Goal: Task Accomplishment & Management: Manage account settings

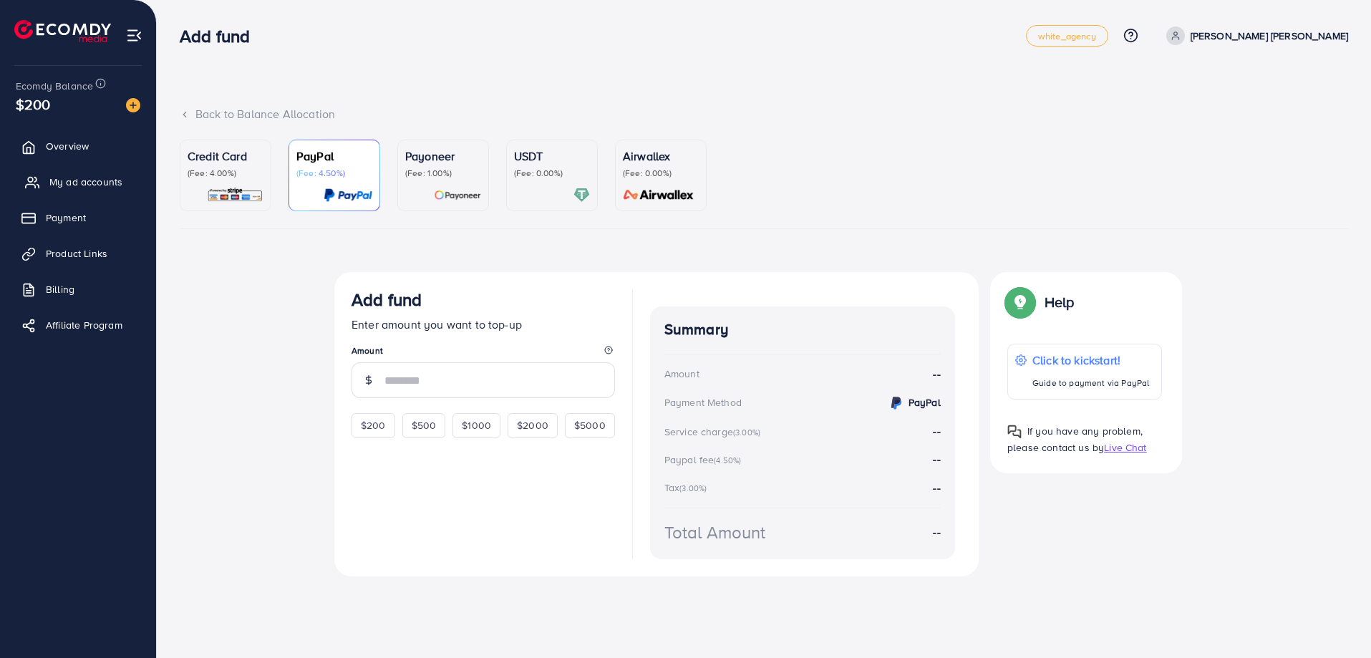
click at [87, 190] on link "My ad accounts" at bounding box center [78, 182] width 135 height 29
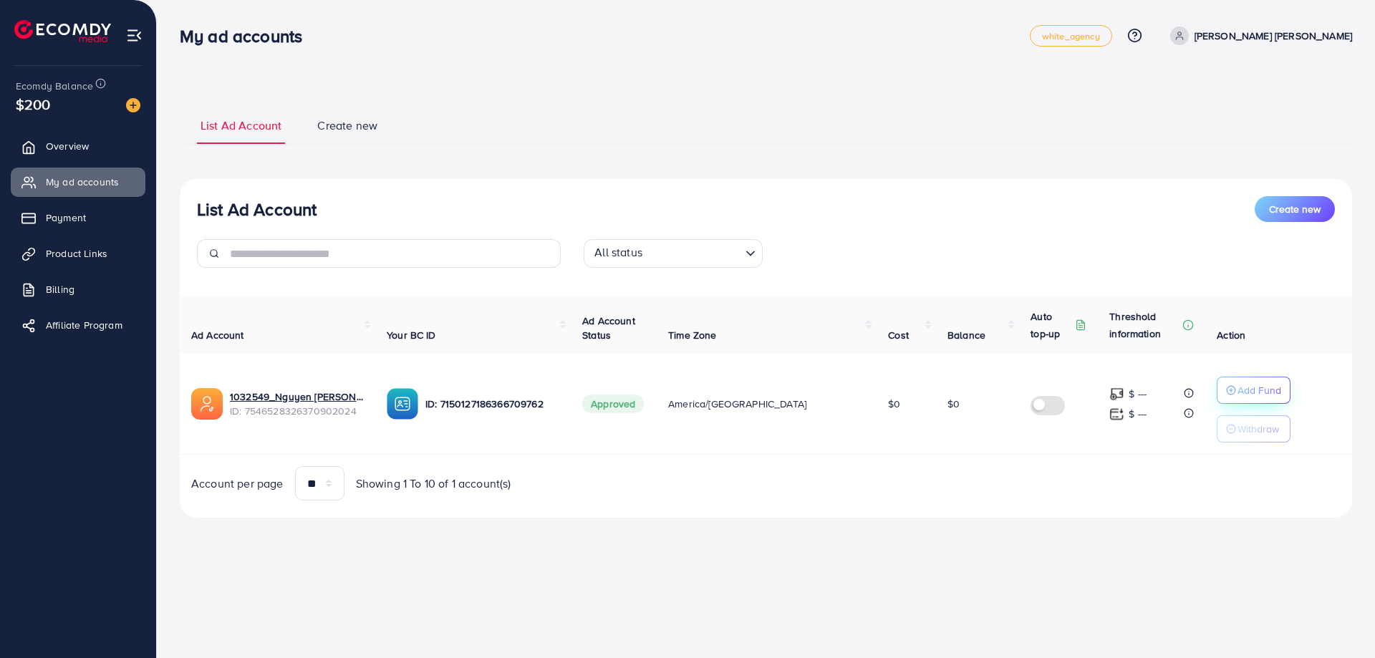
click at [1251, 385] on p "Add Fund" at bounding box center [1259, 390] width 44 height 17
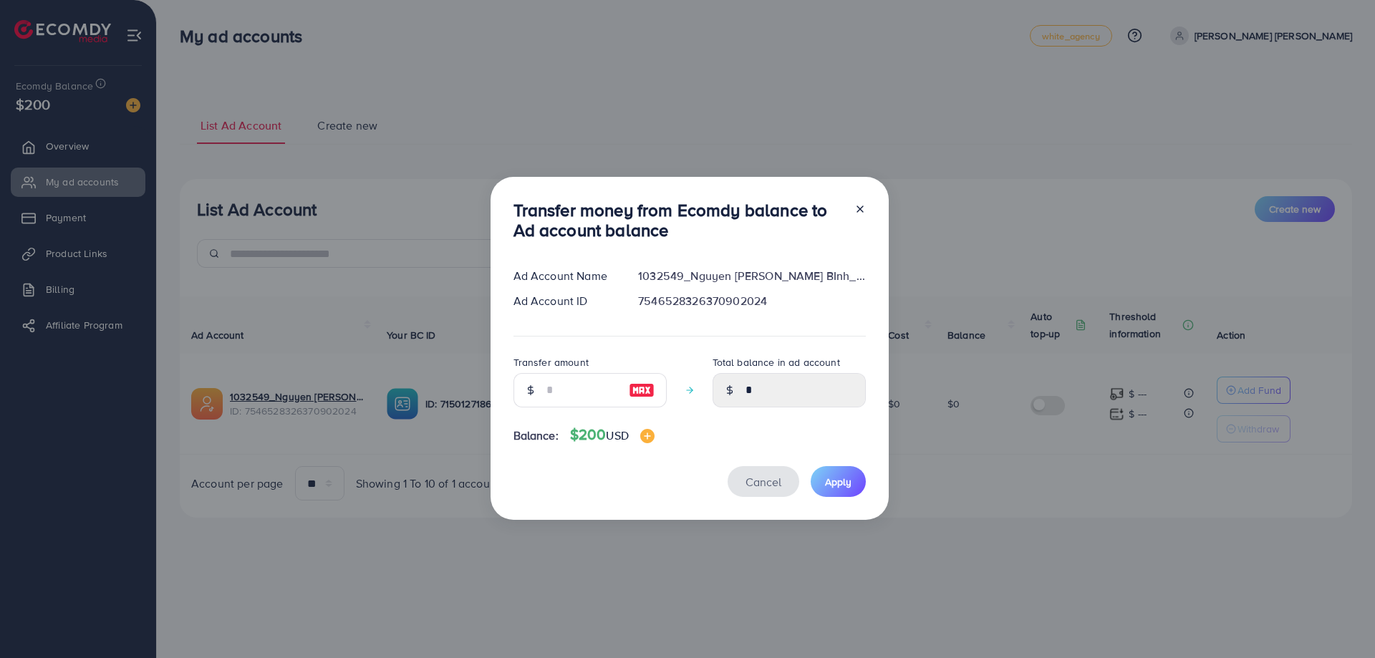
click at [771, 485] on span "Cancel" at bounding box center [763, 482] width 36 height 16
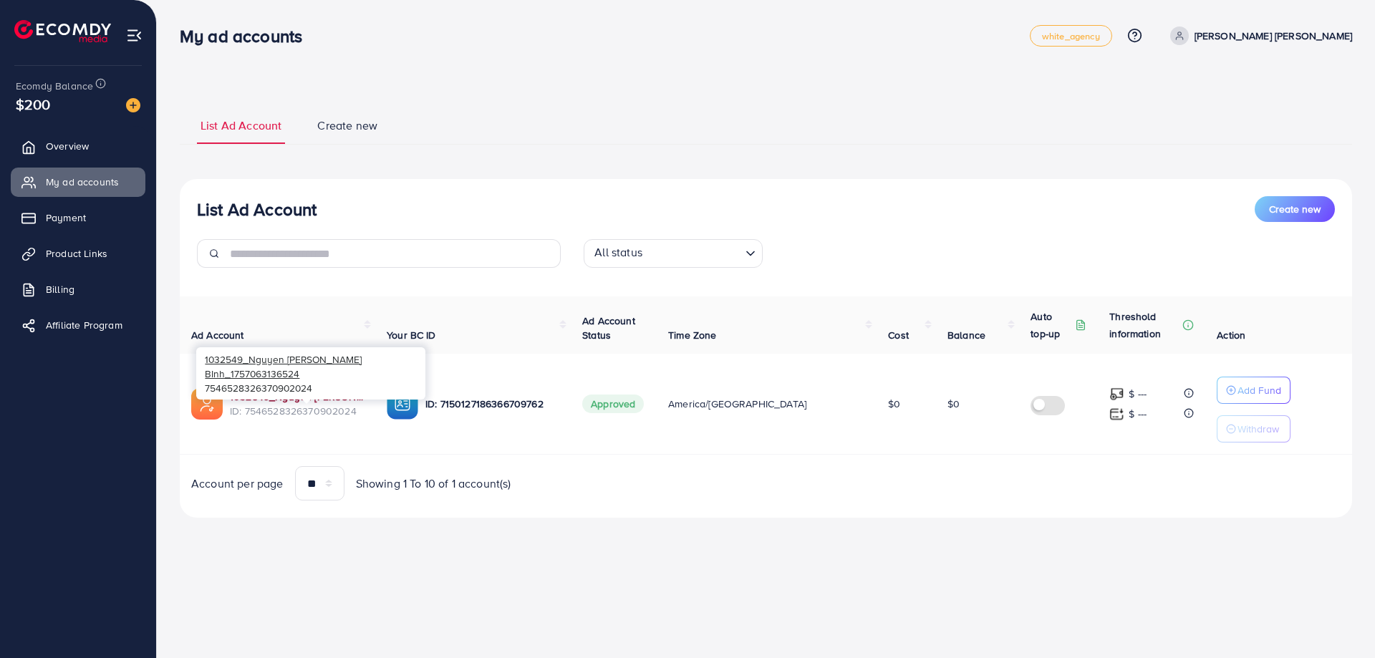
click at [307, 398] on link "1032549_Nguyen Thanh BInh_1757063136524" at bounding box center [297, 397] width 134 height 14
click at [310, 399] on link "1032549_Nguyen Thanh BInh_1757063136524" at bounding box center [297, 397] width 134 height 14
click at [90, 221] on link "Payment" at bounding box center [78, 217] width 135 height 29
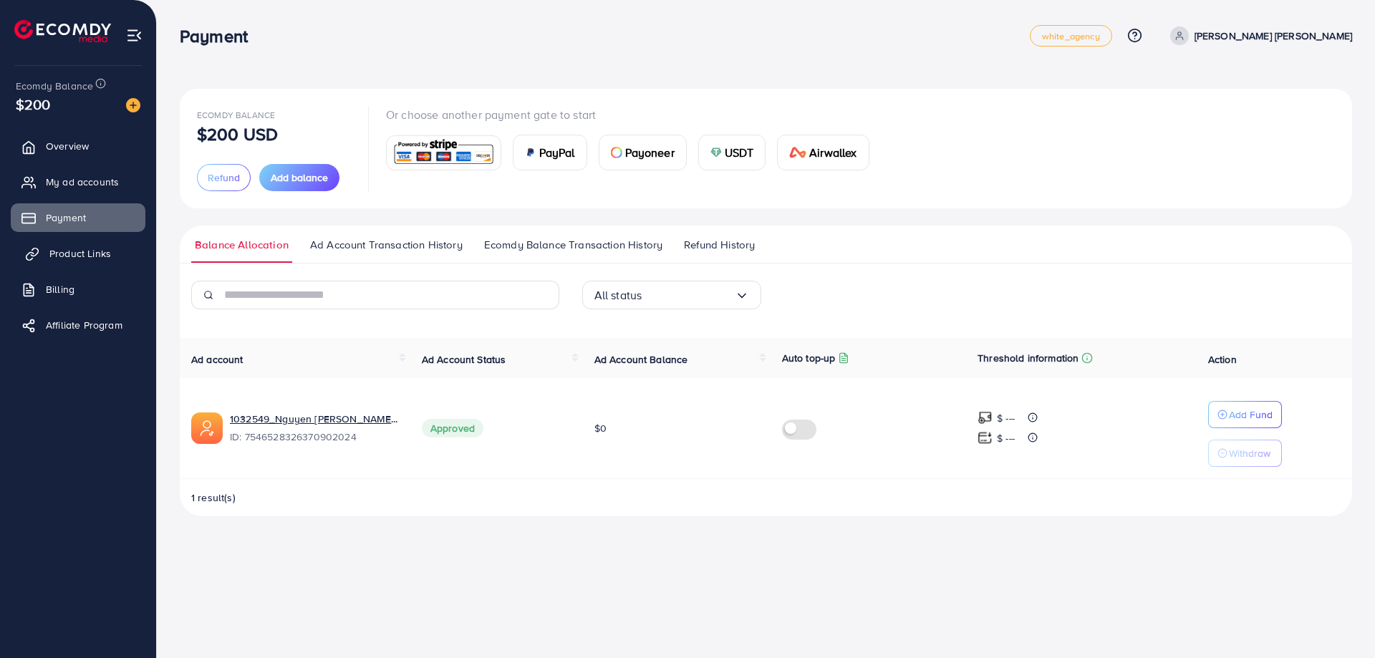
click at [79, 260] on span "Product Links" at bounding box center [80, 253] width 62 height 14
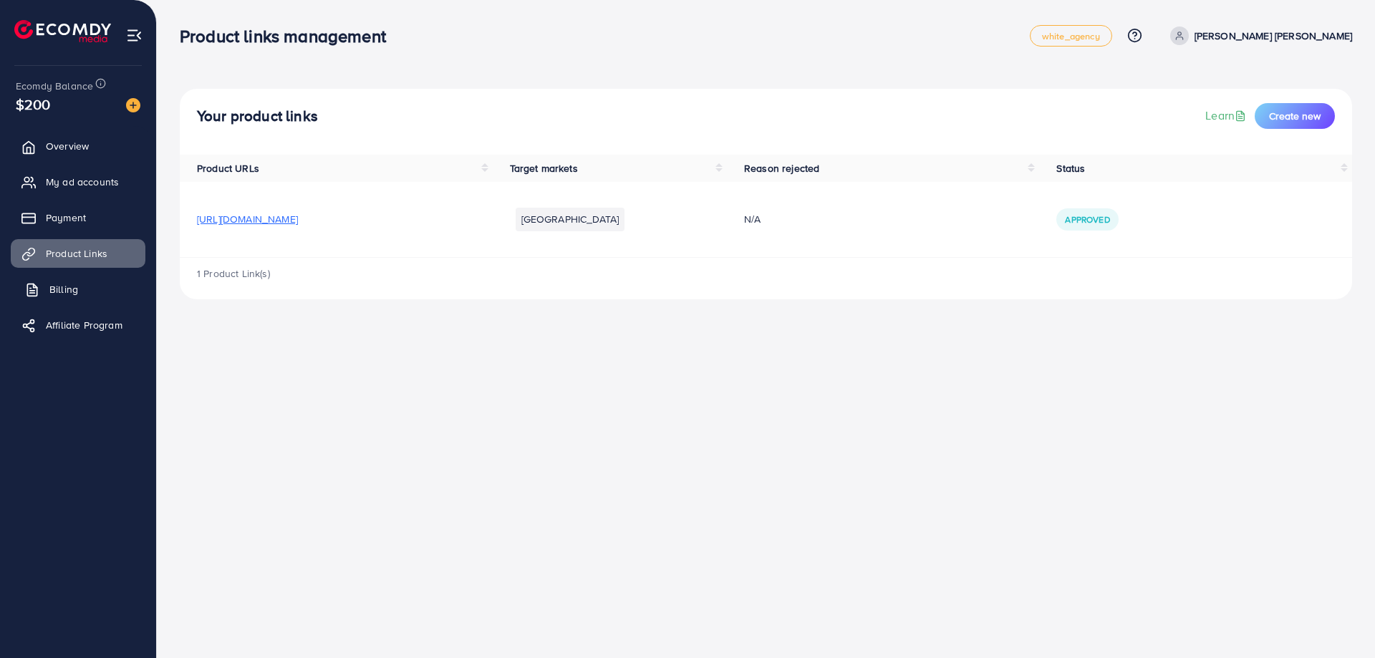
click at [62, 291] on span "Billing" at bounding box center [63, 289] width 29 height 14
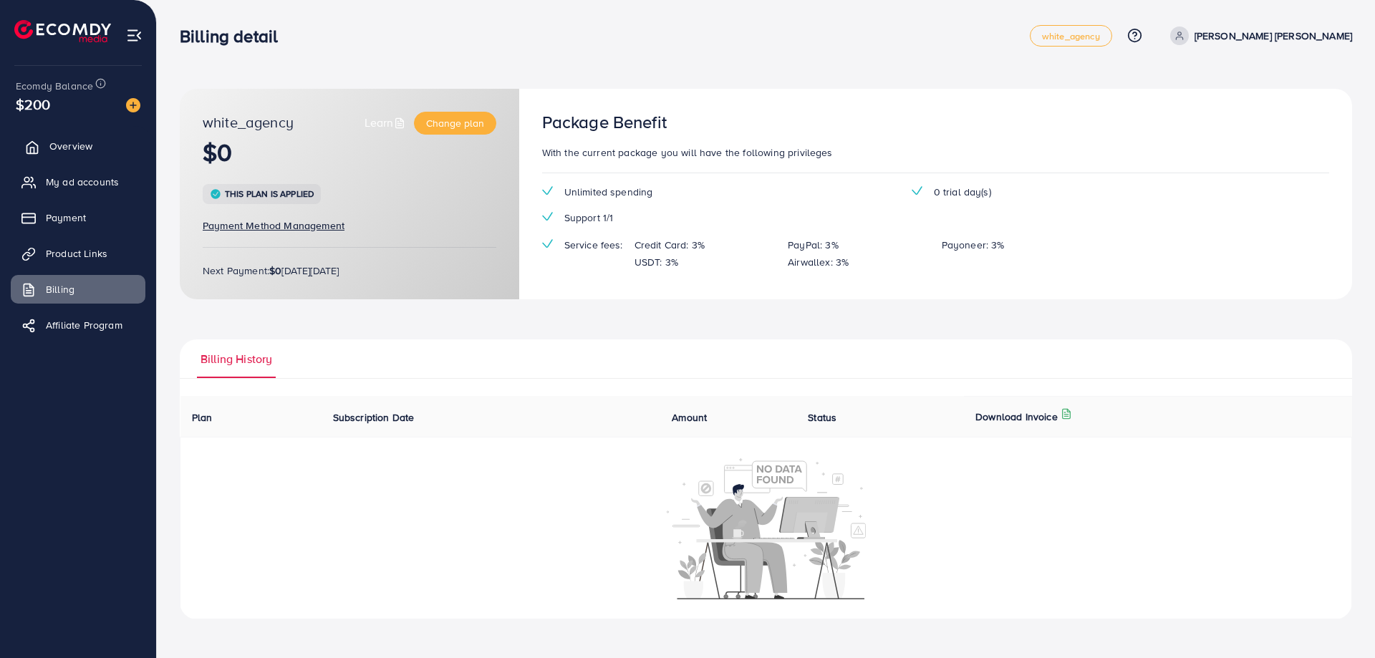
click at [61, 151] on span "Overview" at bounding box center [70, 146] width 43 height 14
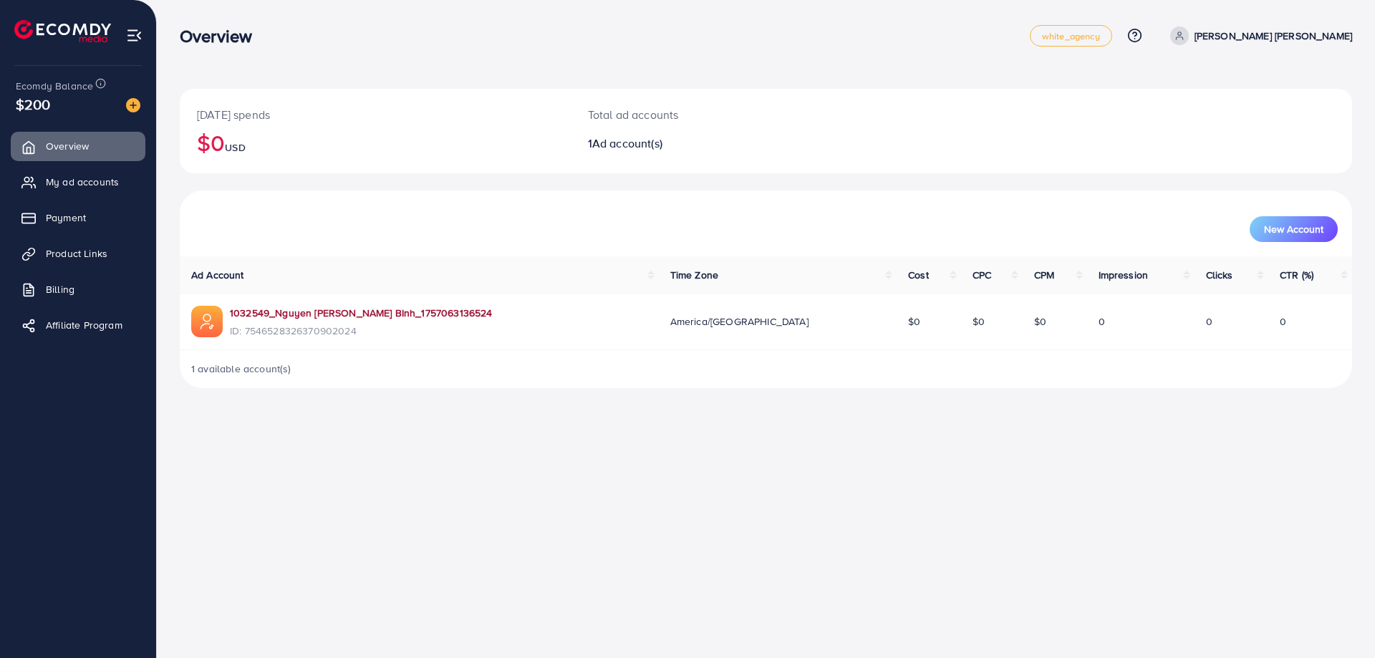
click at [319, 315] on link "1032549_Nguyen Thanh BInh_1757063136524" at bounding box center [361, 313] width 263 height 14
